Goal: Information Seeking & Learning: Get advice/opinions

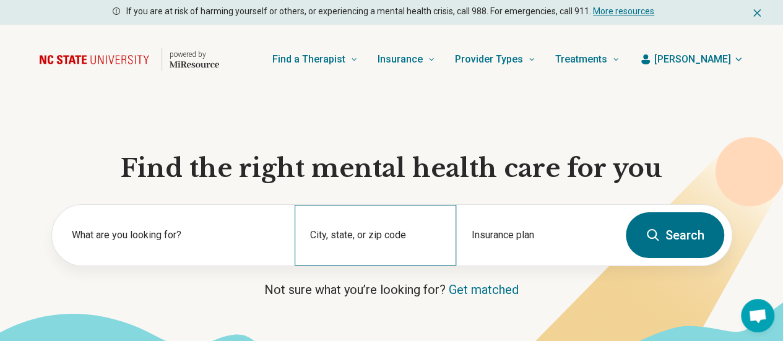
click at [345, 240] on div "City, state, or zip code" at bounding box center [376, 235] width 162 height 61
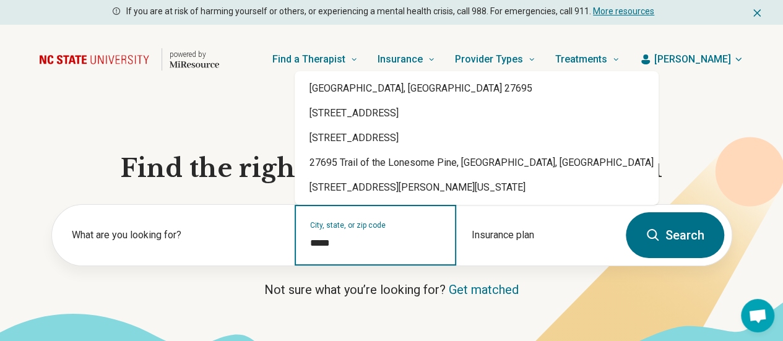
type input "*****"
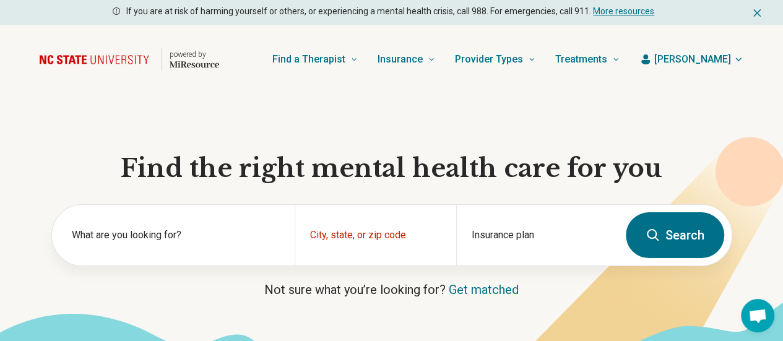
click at [639, 250] on button "Search" at bounding box center [675, 235] width 98 height 46
click at [651, 248] on button "Search" at bounding box center [675, 235] width 98 height 46
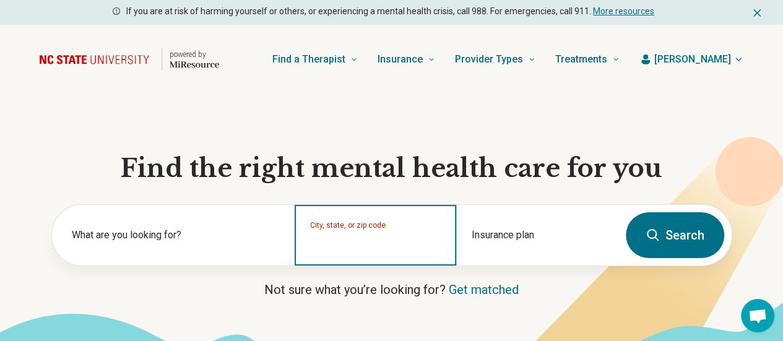
click at [391, 241] on input "City, state, or zip code" at bounding box center [375, 243] width 131 height 15
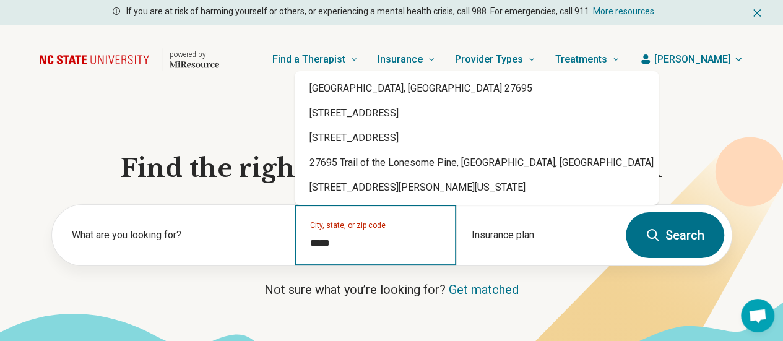
type input "*****"
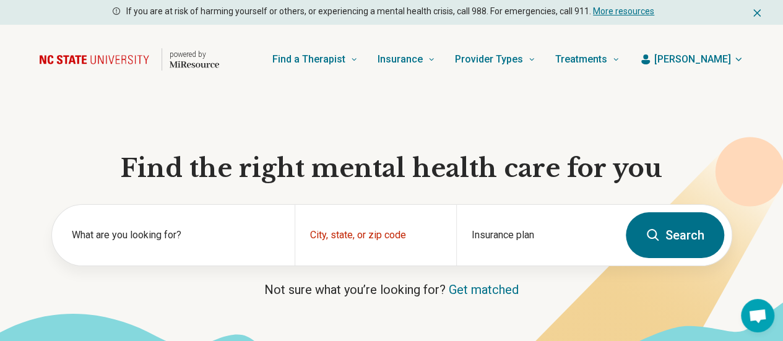
click at [656, 243] on icon at bounding box center [653, 235] width 15 height 15
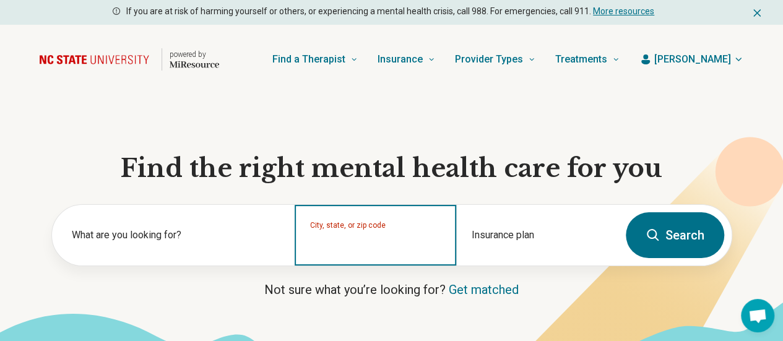
click at [363, 243] on input "City, state, or zip code" at bounding box center [375, 243] width 131 height 15
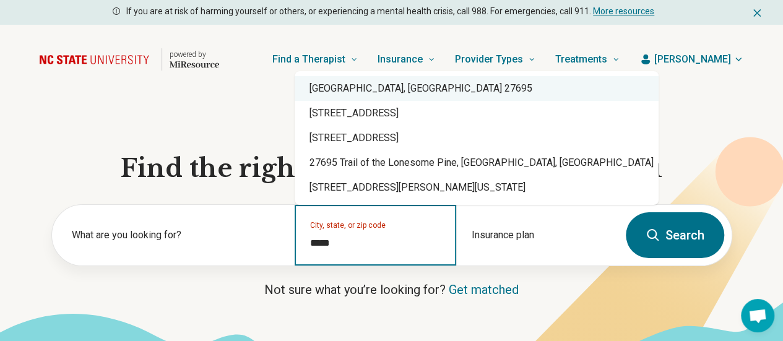
click at [356, 90] on div "[GEOGRAPHIC_DATA], [GEOGRAPHIC_DATA] 27695" at bounding box center [477, 88] width 364 height 25
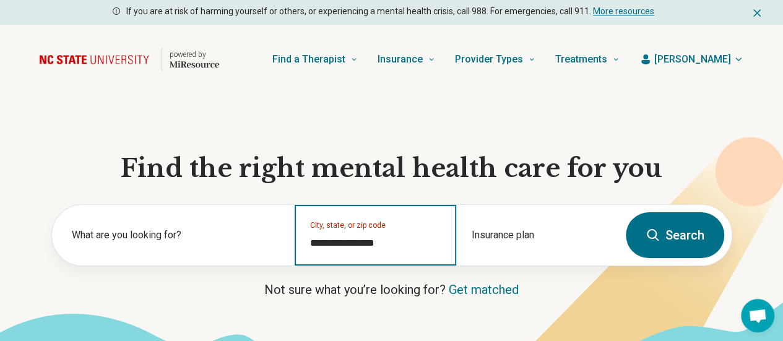
type input "**********"
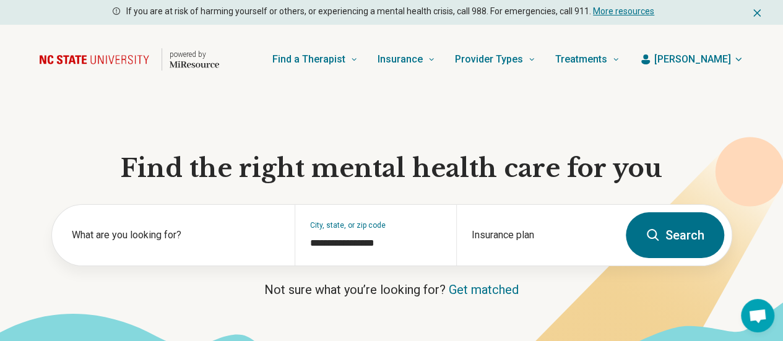
click at [686, 230] on button "Search" at bounding box center [675, 235] width 98 height 46
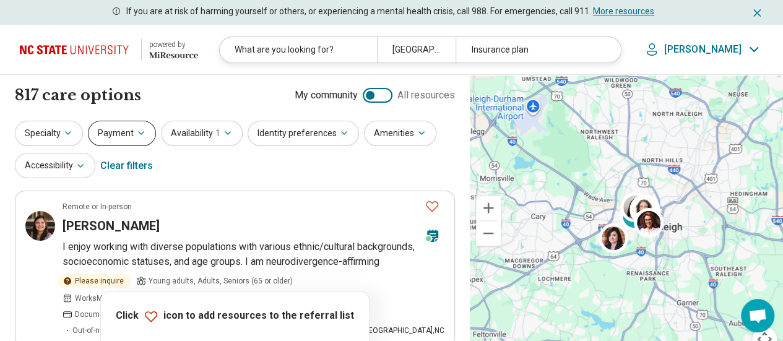
click at [129, 128] on button "Payment" at bounding box center [122, 133] width 68 height 25
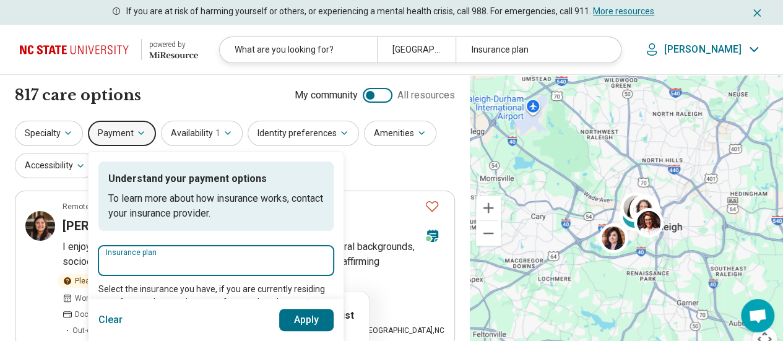
click at [147, 266] on input "Insurance plan" at bounding box center [216, 264] width 220 height 15
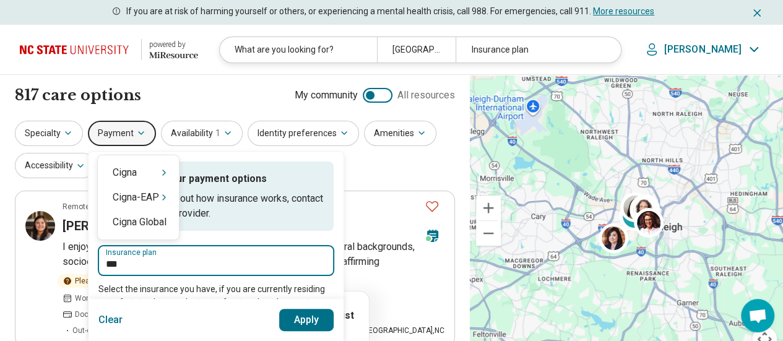
type input "****"
click at [132, 168] on div "Cigna" at bounding box center [138, 172] width 81 height 25
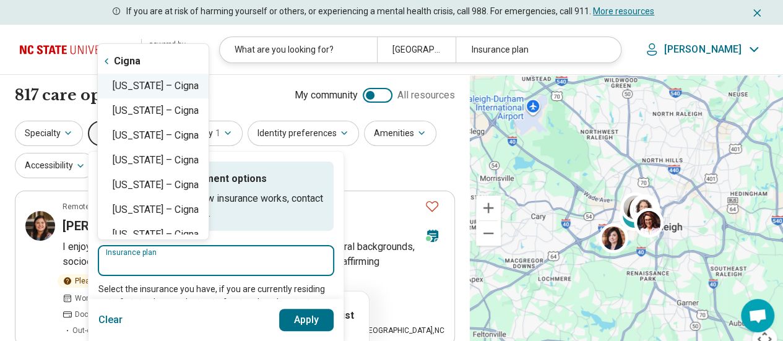
click at [181, 92] on div "[US_STATE] – Cigna" at bounding box center [153, 86] width 111 height 25
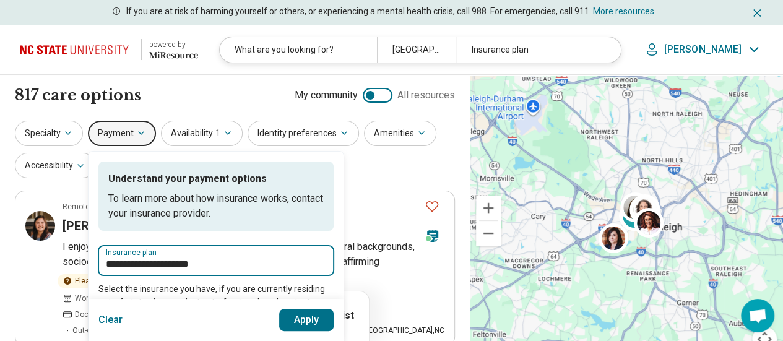
type input "**********"
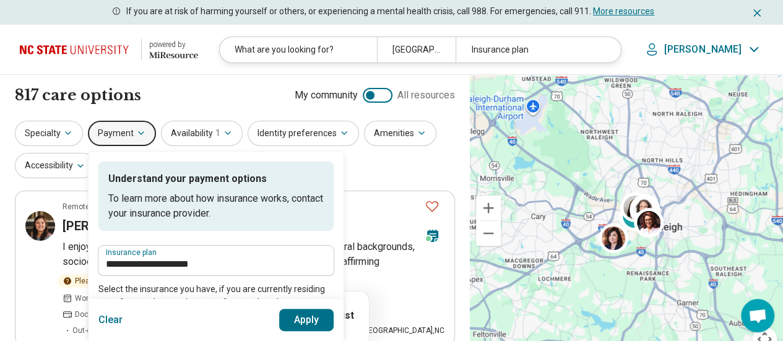
click at [303, 322] on button "Apply" at bounding box center [306, 320] width 55 height 22
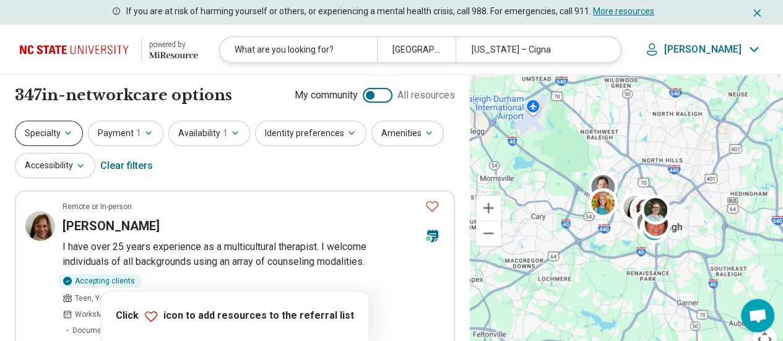
click at [56, 131] on button "Specialty" at bounding box center [49, 133] width 68 height 25
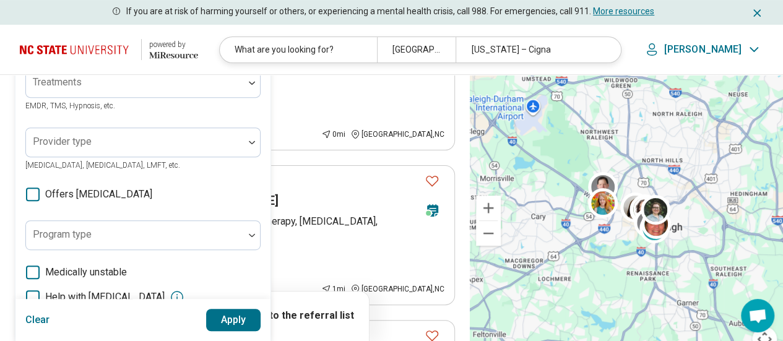
click at [141, 235] on div "Areas of focus Anxiety, [MEDICAL_DATA], Self-Esteem, etc. Modalities Talk Thera…" at bounding box center [142, 178] width 235 height 459
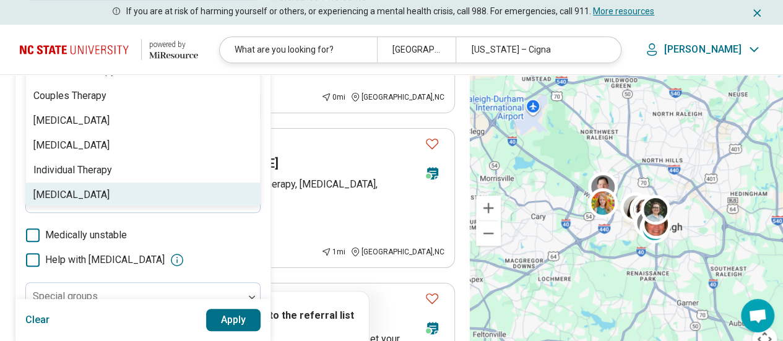
scroll to position [250, 0]
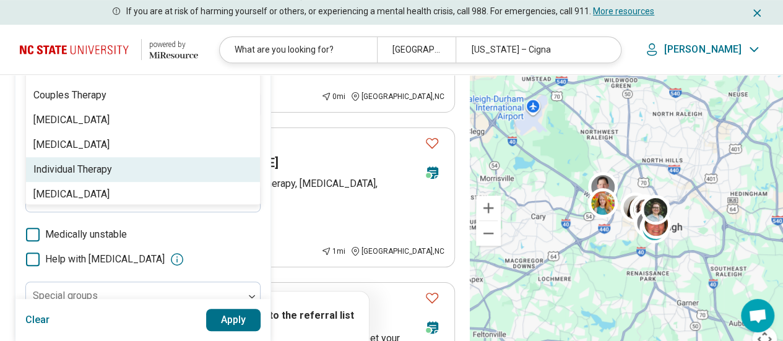
click at [122, 170] on div "Individual Therapy" at bounding box center [143, 169] width 234 height 25
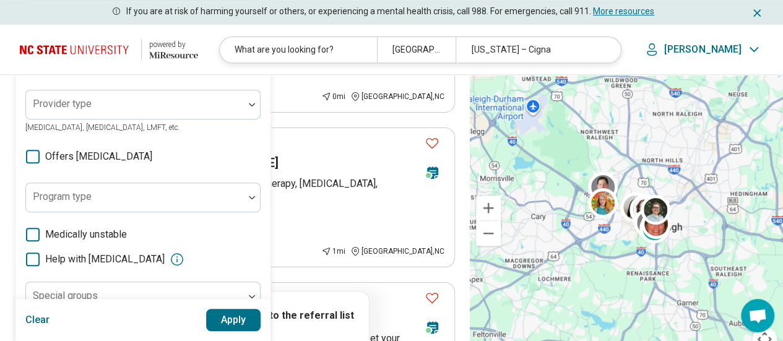
click at [227, 316] on button "Apply" at bounding box center [233, 320] width 55 height 22
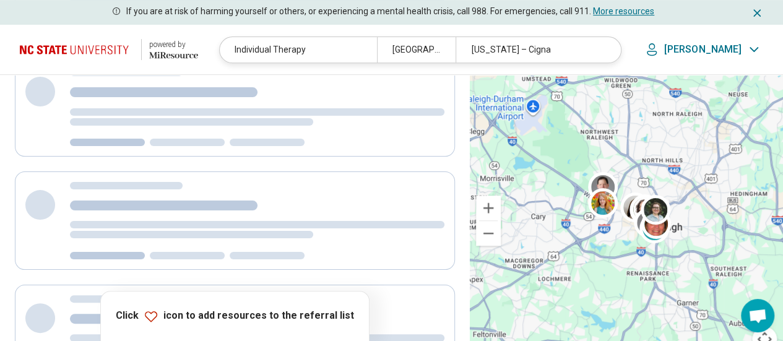
scroll to position [0, 0]
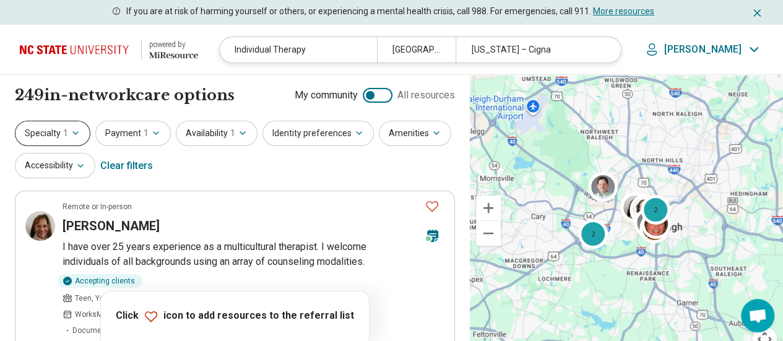
click at [57, 126] on button "Specialty 1" at bounding box center [53, 133] width 76 height 25
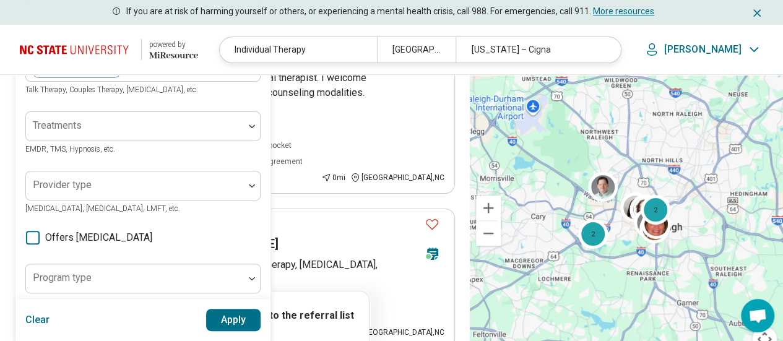
click at [114, 22] on div "Areas of focus" at bounding box center [142, 8] width 235 height 30
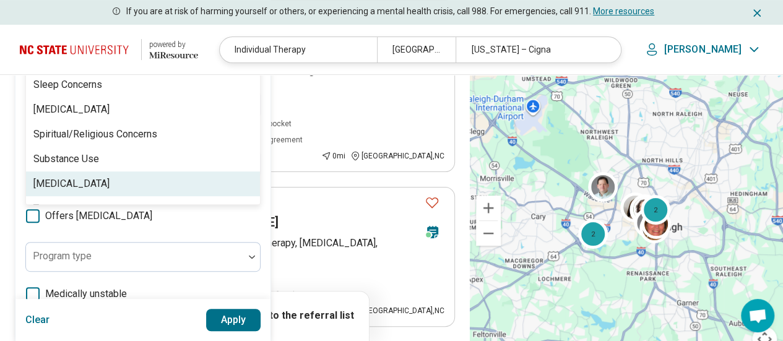
scroll to position [2244, 0]
click at [151, 186] on div "Trauma" at bounding box center [143, 183] width 234 height 25
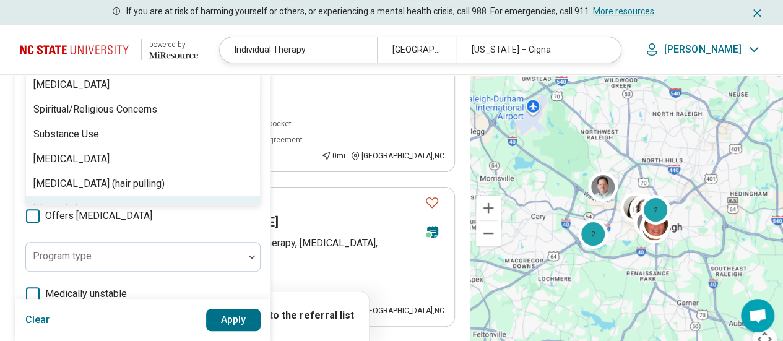
click at [228, 318] on button "Apply" at bounding box center [233, 320] width 55 height 22
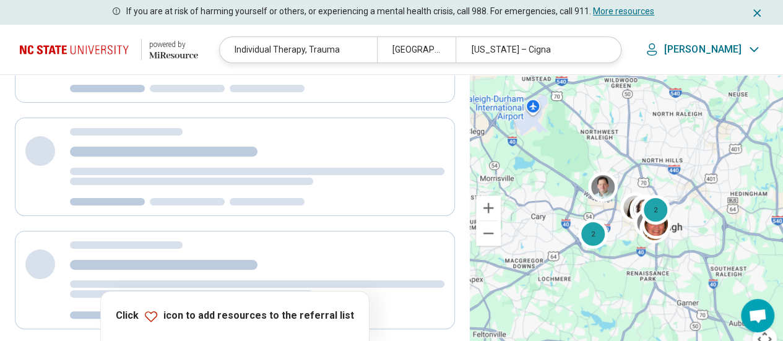
scroll to position [0, 0]
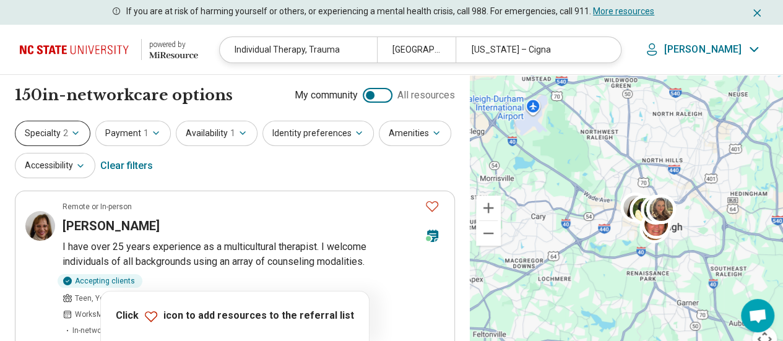
click at [60, 129] on button "Specialty 2" at bounding box center [53, 133] width 76 height 25
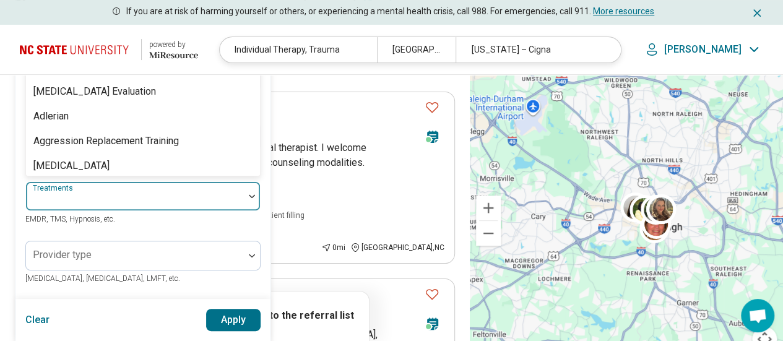
scroll to position [71, 0]
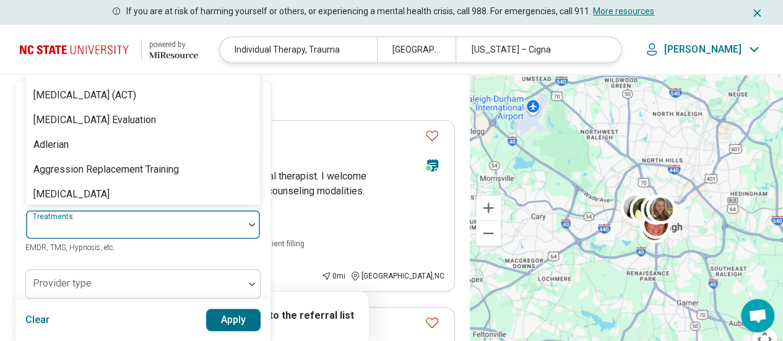
click at [160, 210] on div "104 results available. Use Up and Down to choose options, press Enter to select…" at bounding box center [142, 225] width 235 height 30
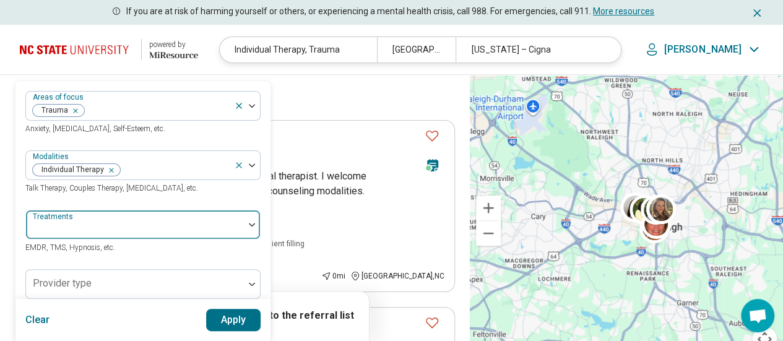
click at [161, 226] on div at bounding box center [135, 229] width 208 height 17
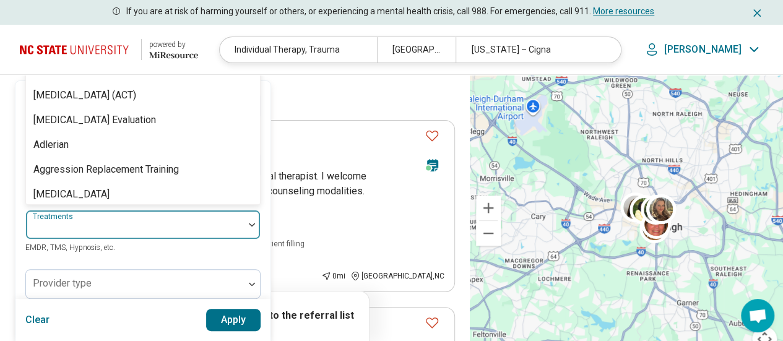
click at [162, 225] on div at bounding box center [135, 229] width 208 height 17
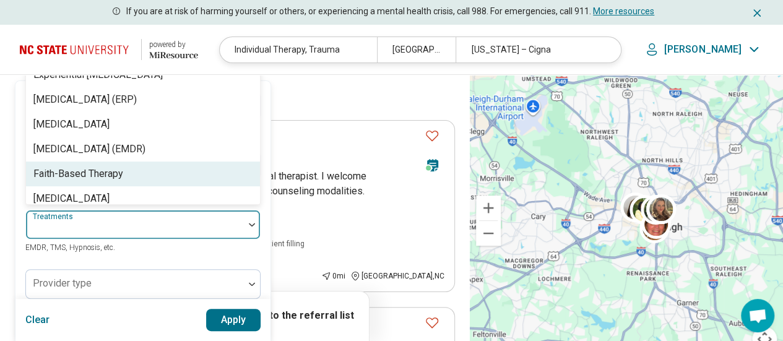
scroll to position [931, 0]
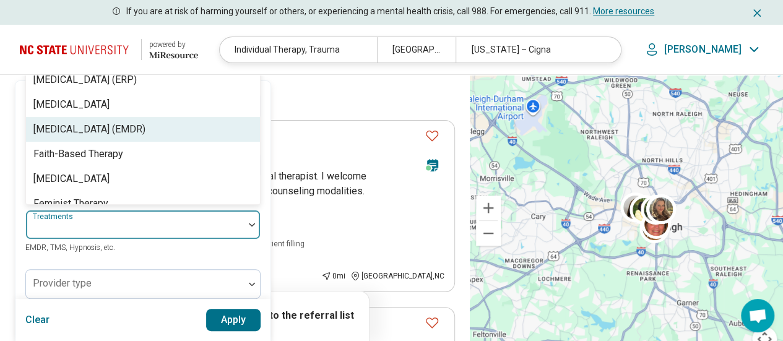
click at [145, 137] on div "[MEDICAL_DATA] (EMDR)" at bounding box center [89, 129] width 112 height 15
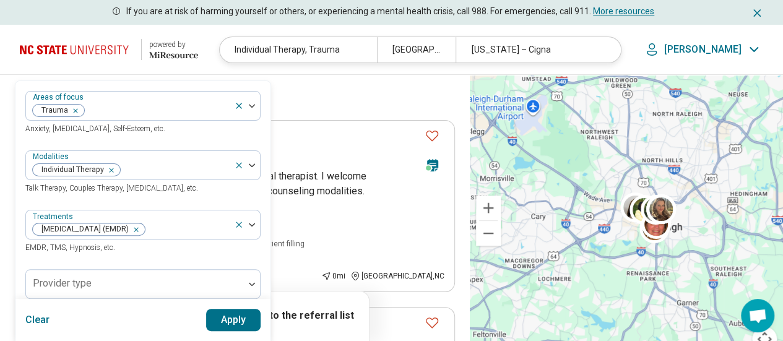
click at [237, 315] on button "Apply" at bounding box center [233, 320] width 55 height 22
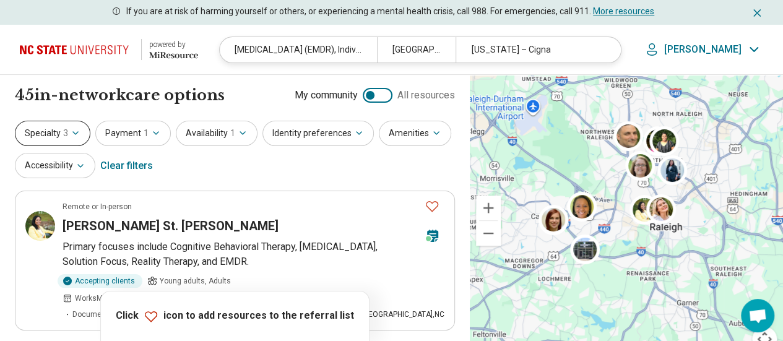
click at [51, 128] on button "Specialty 3" at bounding box center [53, 133] width 76 height 25
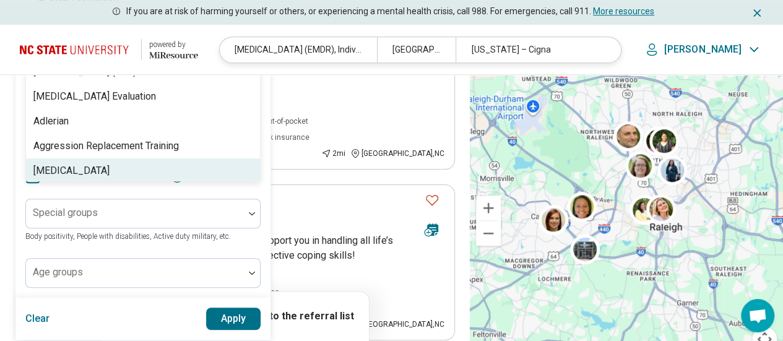
click at [241, 287] on div "Areas of focus Trauma Anxiety, [MEDICAL_DATA], Self-Esteem, etc. Modalities Ind…" at bounding box center [142, 58] width 235 height 459
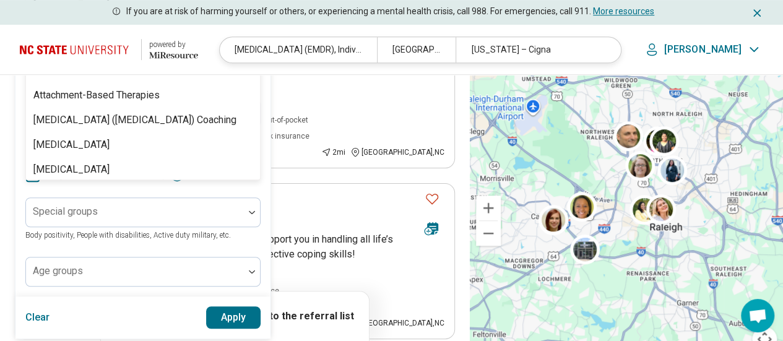
scroll to position [1040, 0]
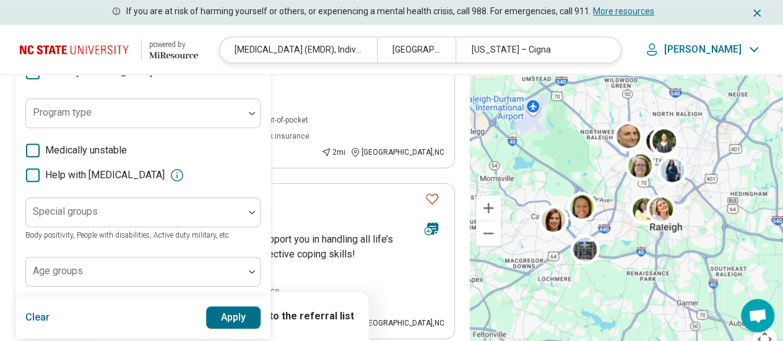
drag, startPoint x: 263, startPoint y: 180, endPoint x: 263, endPoint y: 201, distance: 21.0
click at [263, 201] on div "Areas of focus Trauma Anxiety, [MEDICAL_DATA], Self-Esteem, etc. Modalities Ind…" at bounding box center [142, 56] width 255 height 479
click at [85, 35] on img at bounding box center [77, 50] width 114 height 30
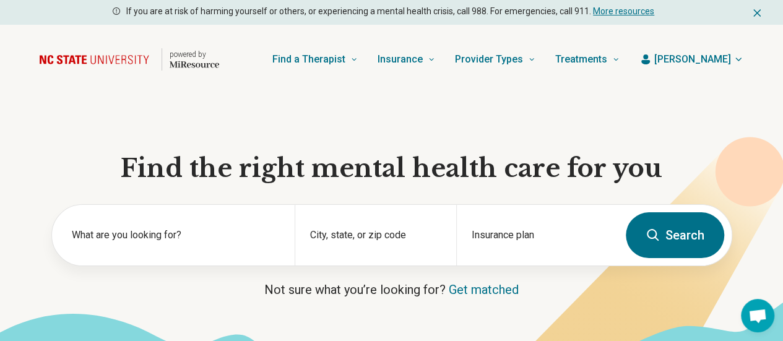
click at [178, 76] on div "powered by" at bounding box center [129, 60] width 179 height 40
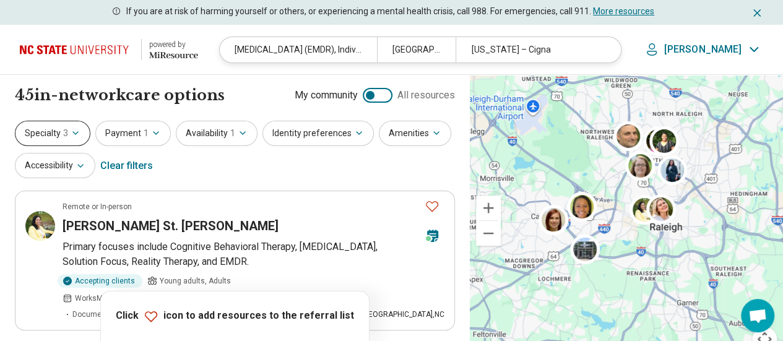
click at [58, 131] on button "Specialty 3" at bounding box center [53, 133] width 76 height 25
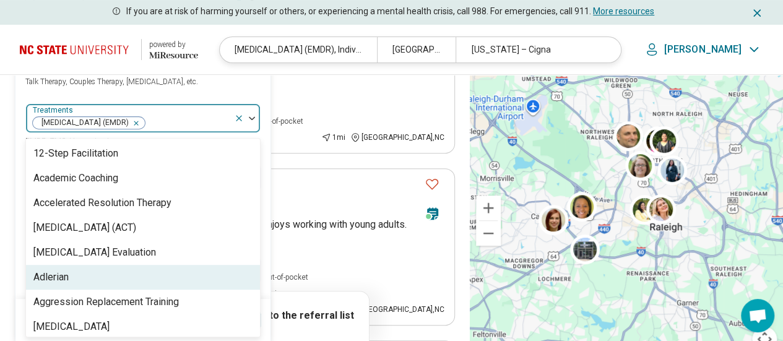
click at [238, 133] on div "103 results available. Use Up and Down to choose options, press Enter to select…" at bounding box center [142, 118] width 235 height 30
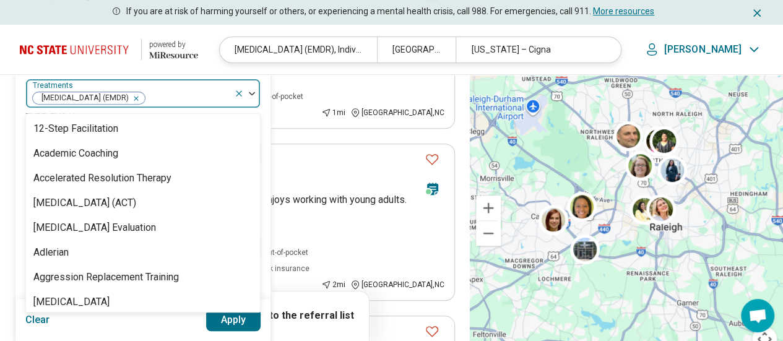
scroll to position [2372, 0]
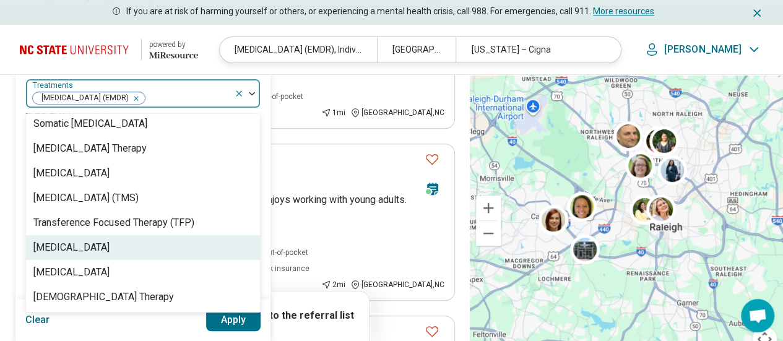
click at [110, 255] on div "[MEDICAL_DATA]" at bounding box center [71, 247] width 76 height 15
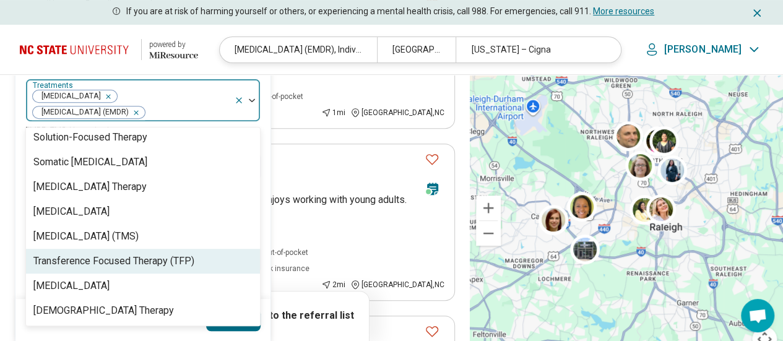
scroll to position [2347, 0]
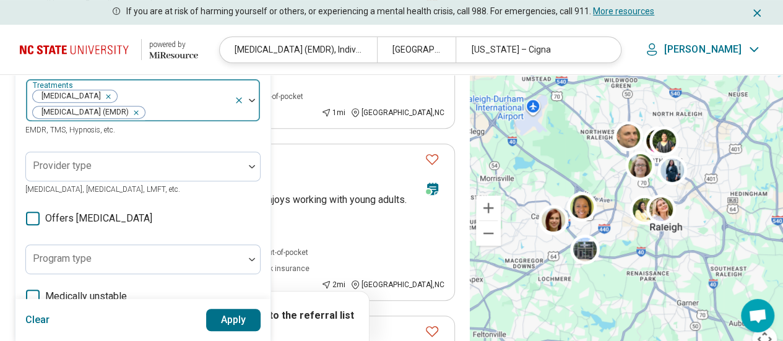
click at [237, 121] on div at bounding box center [247, 100] width 26 height 42
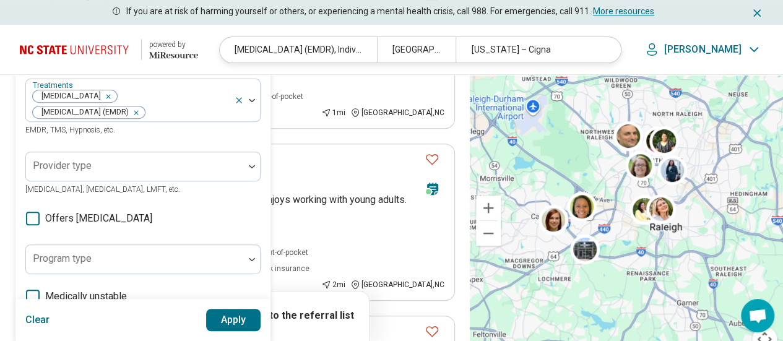
click at [229, 316] on button "Apply" at bounding box center [233, 320] width 55 height 22
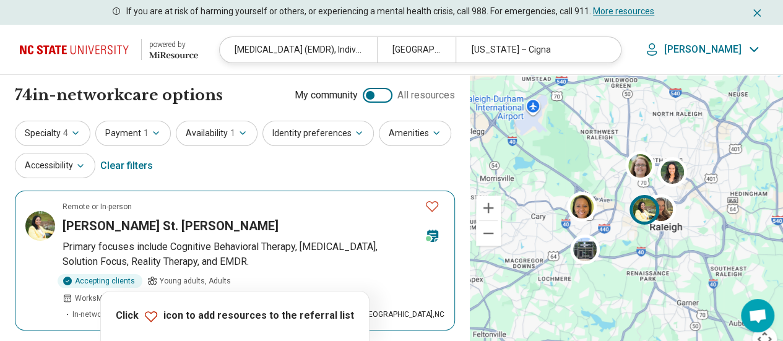
click at [431, 205] on icon "Favorite" at bounding box center [432, 206] width 15 height 15
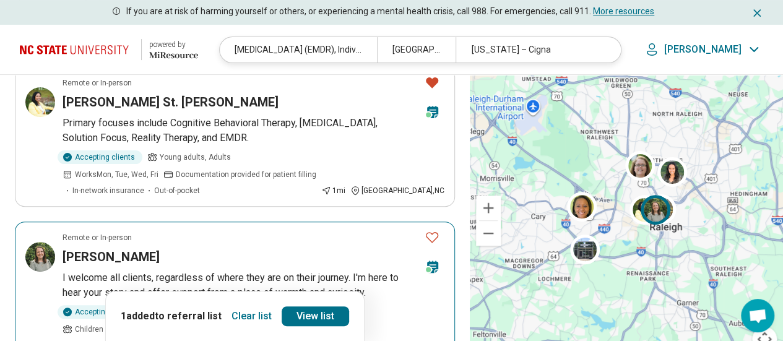
scroll to position [149, 0]
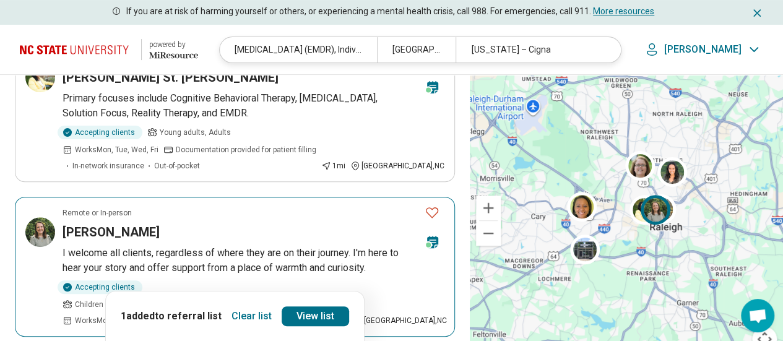
click at [430, 205] on icon "Favorite" at bounding box center [432, 212] width 15 height 15
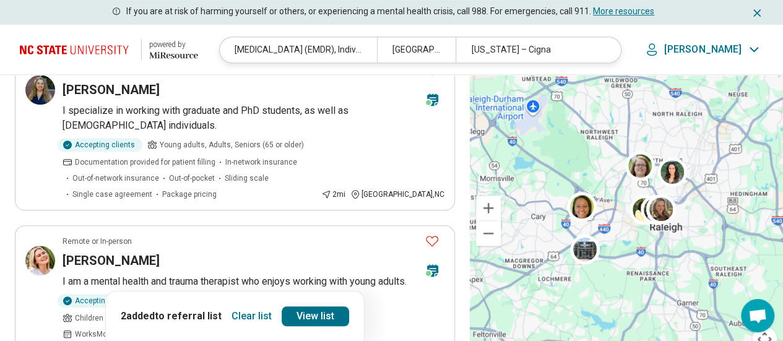
scroll to position [470, 0]
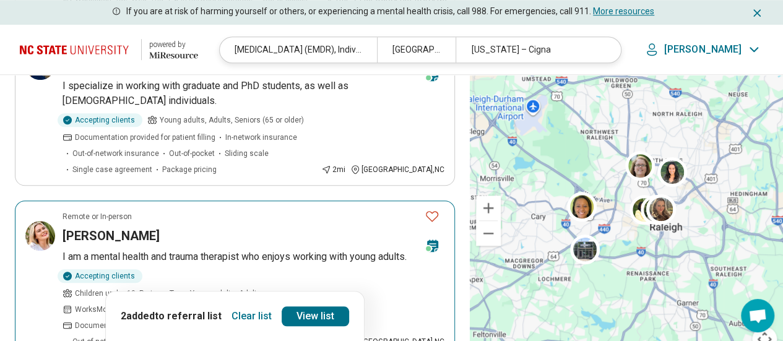
click at [434, 209] on icon "Favorite" at bounding box center [432, 216] width 15 height 15
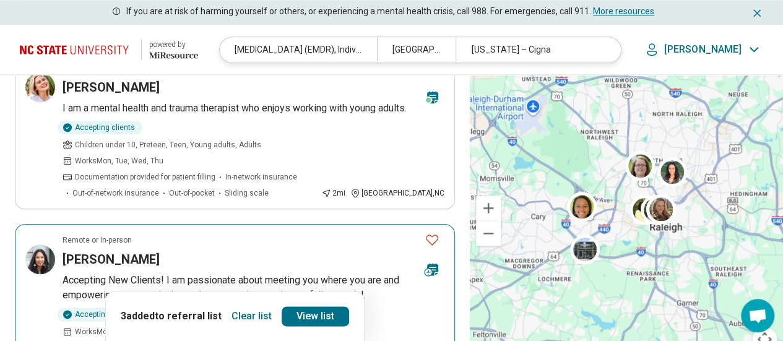
scroll to position [644, 0]
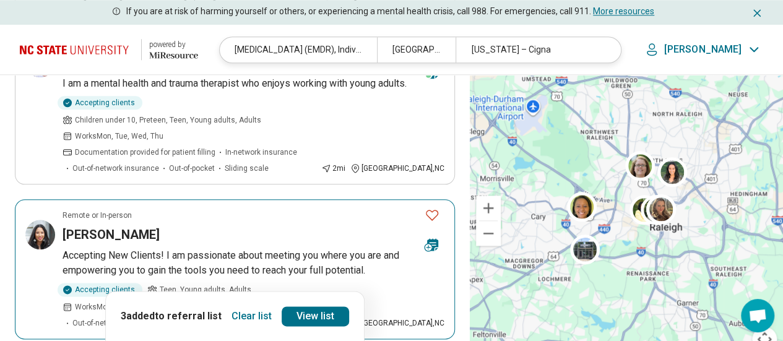
click at [434, 207] on icon "Favorite" at bounding box center [432, 214] width 15 height 15
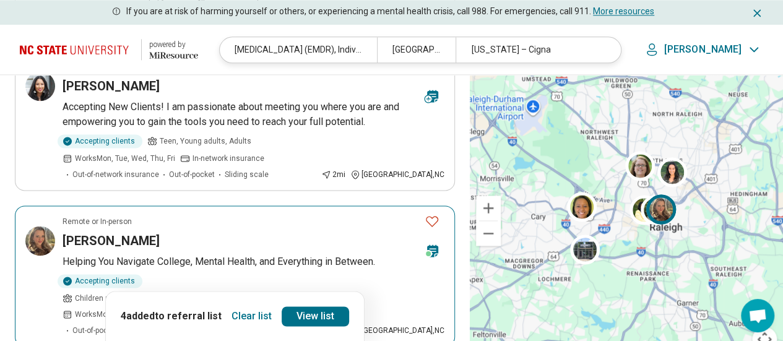
scroll to position [817, 0]
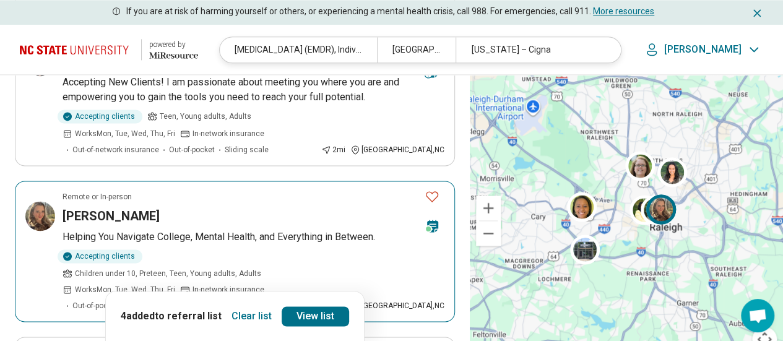
click at [431, 189] on icon "Favorite" at bounding box center [432, 196] width 15 height 15
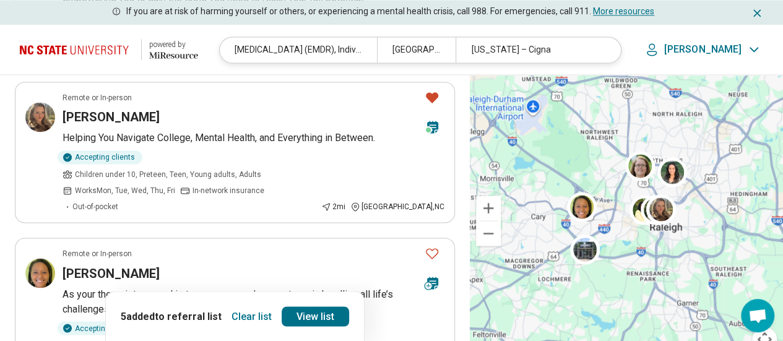
scroll to position [941, 0]
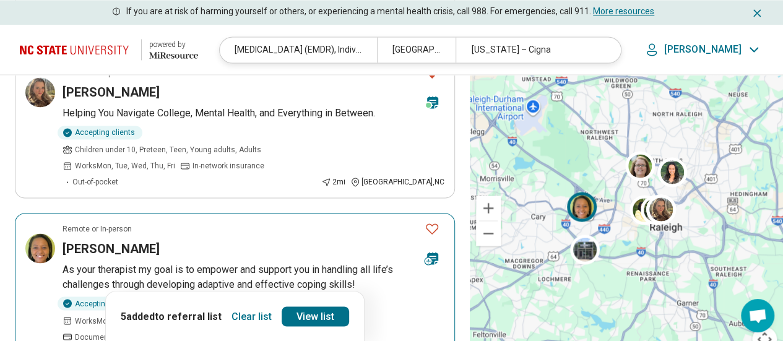
click at [434, 221] on icon "Favorite" at bounding box center [432, 228] width 15 height 15
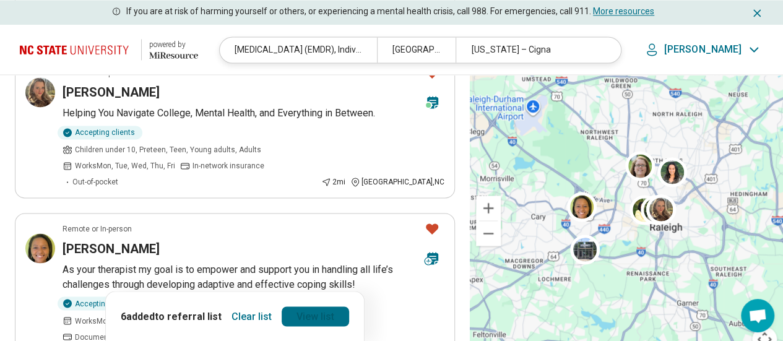
click at [317, 311] on link "View list" at bounding box center [315, 316] width 67 height 20
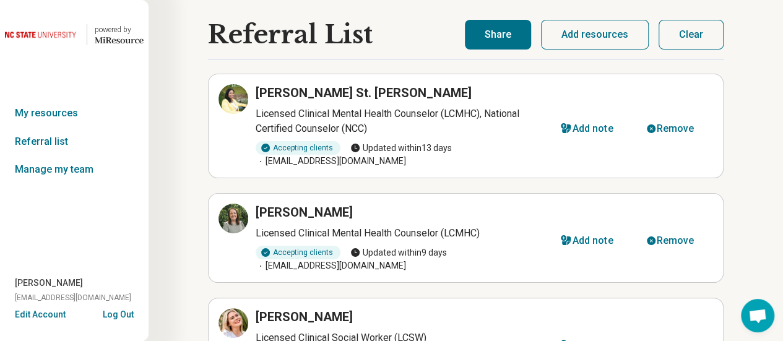
drag, startPoint x: 317, startPoint y: 311, endPoint x: 239, endPoint y: 144, distance: 184.4
click at [239, 144] on div "[PERSON_NAME] St. [PERSON_NAME] Licensed Clinical Mental Health Counselor (LCMH…" at bounding box center [381, 126] width 327 height 84
click at [514, 27] on button "Share" at bounding box center [498, 35] width 66 height 30
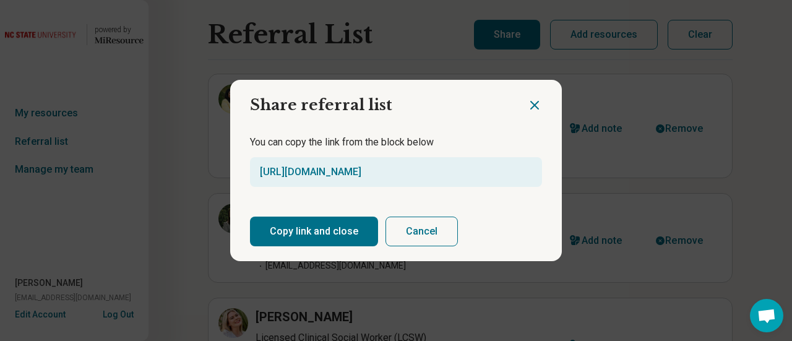
drag, startPoint x: 328, startPoint y: 225, endPoint x: 299, endPoint y: 231, distance: 29.9
click at [299, 231] on button "Copy link and close" at bounding box center [314, 232] width 128 height 30
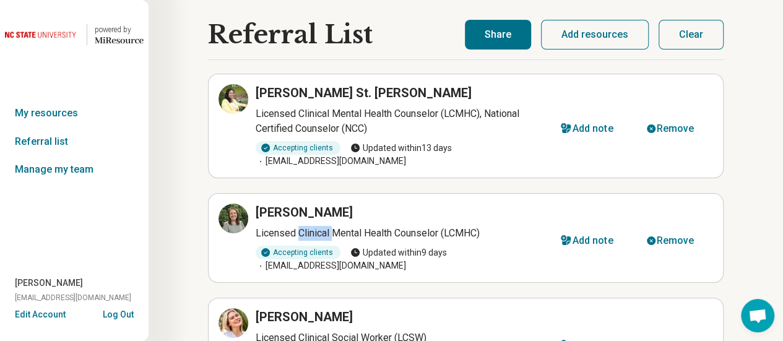
click at [299, 231] on p "Licensed Clinical Mental Health Counselor (LCMHC)" at bounding box center [401, 233] width 290 height 15
